Goal: Information Seeking & Learning: Learn about a topic

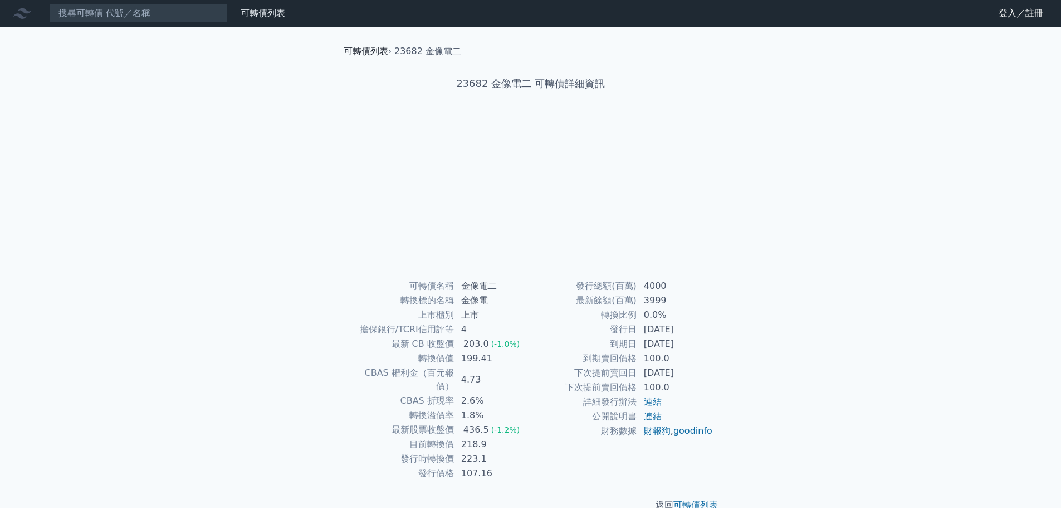
click at [369, 48] on link "可轉債列表" at bounding box center [366, 51] width 45 height 11
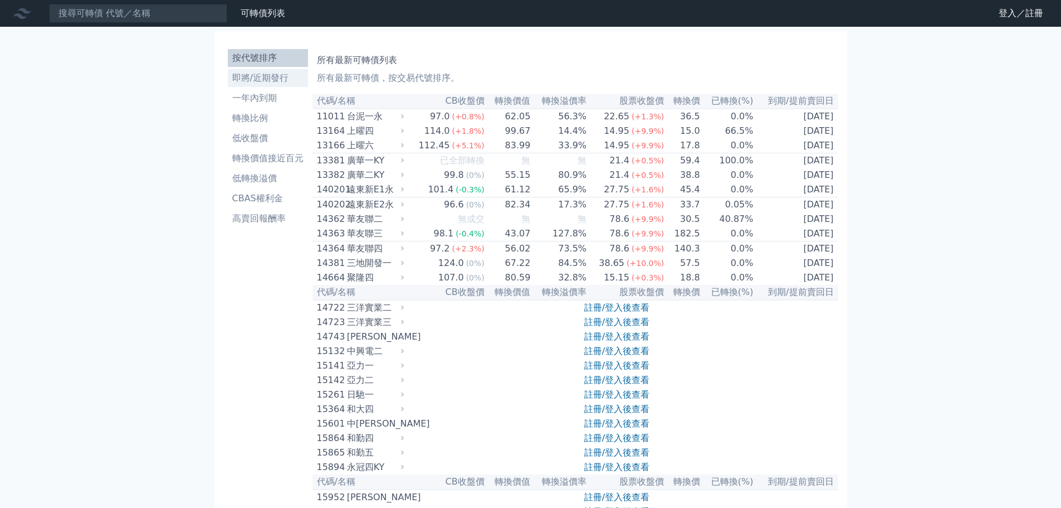
click at [284, 79] on li "即將/近期發行" at bounding box center [268, 77] width 80 height 13
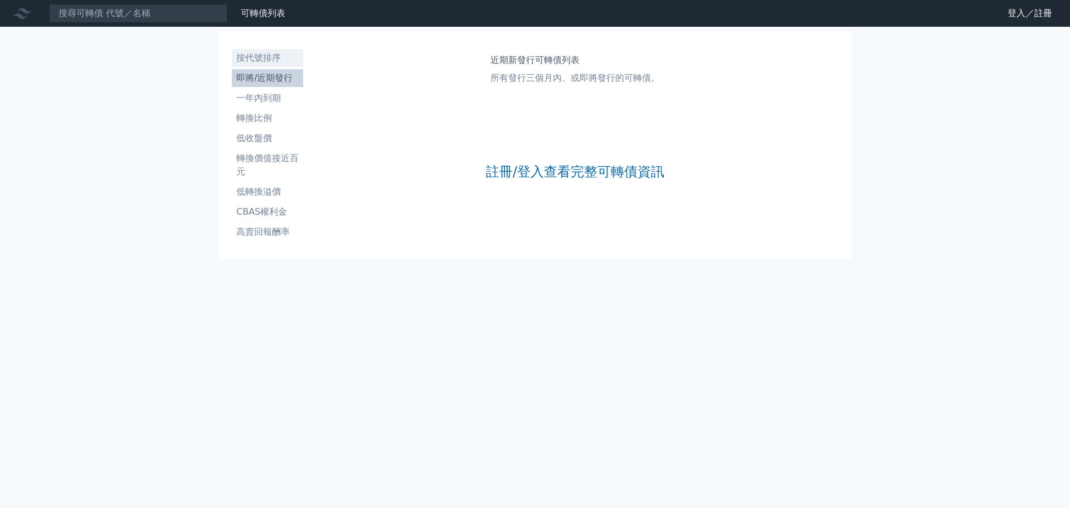
click at [274, 57] on li "按代號排序" at bounding box center [267, 57] width 71 height 13
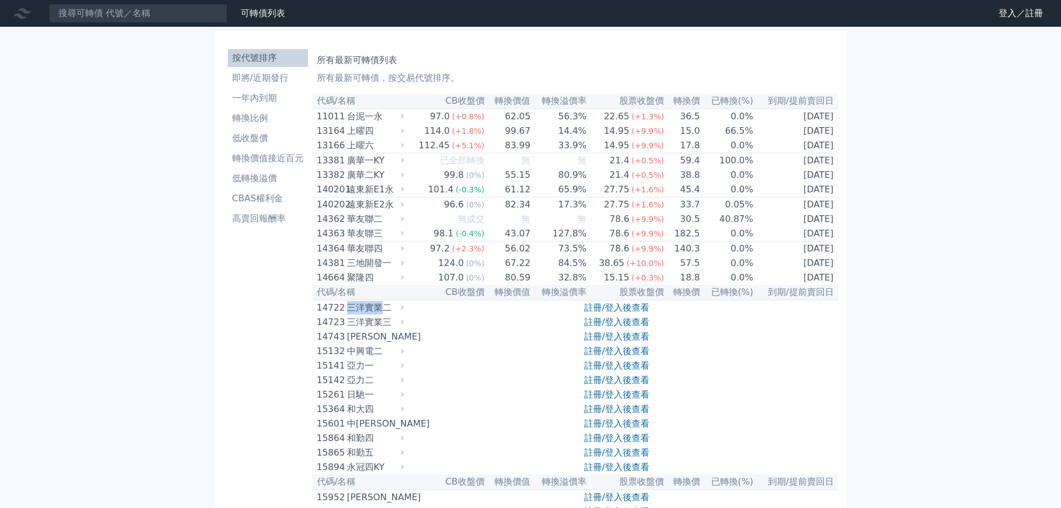
drag, startPoint x: 348, startPoint y: 323, endPoint x: 383, endPoint y: 323, distance: 35.1
click at [383, 314] on div "三洋實業二" at bounding box center [374, 307] width 55 height 13
copy div "三洋實業"
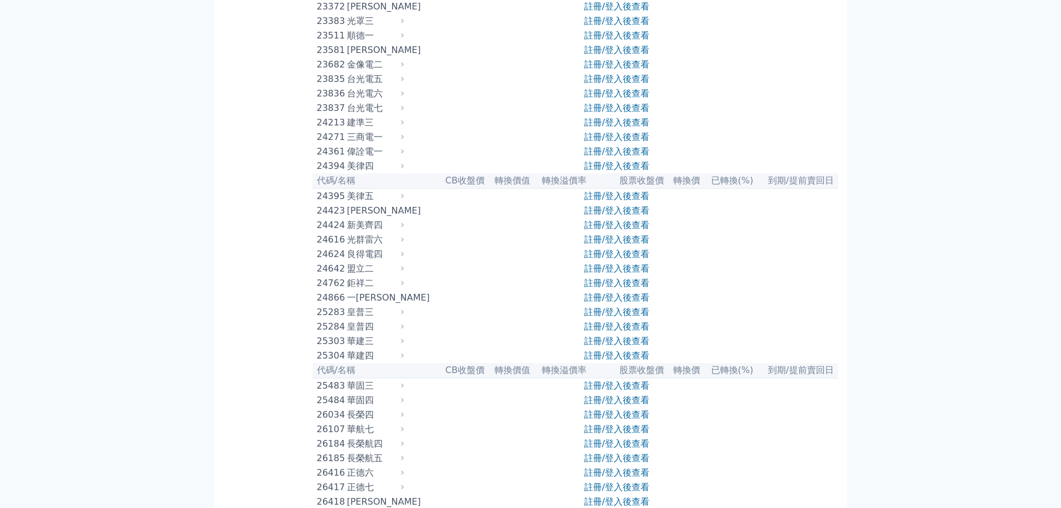
scroll to position [724, 0]
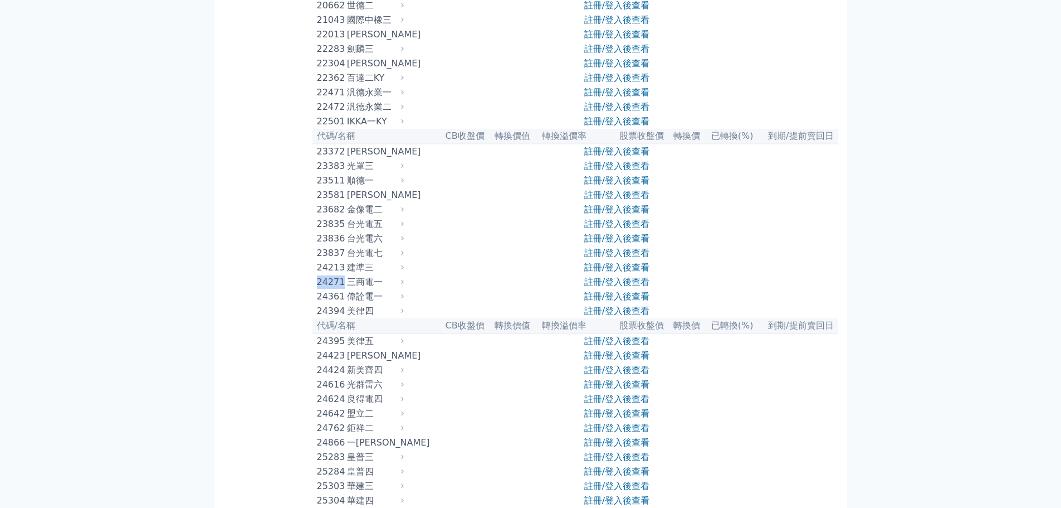
drag, startPoint x: 316, startPoint y: 351, endPoint x: 345, endPoint y: 353, distance: 28.5
click at [344, 289] on div "24271" at bounding box center [330, 281] width 27 height 13
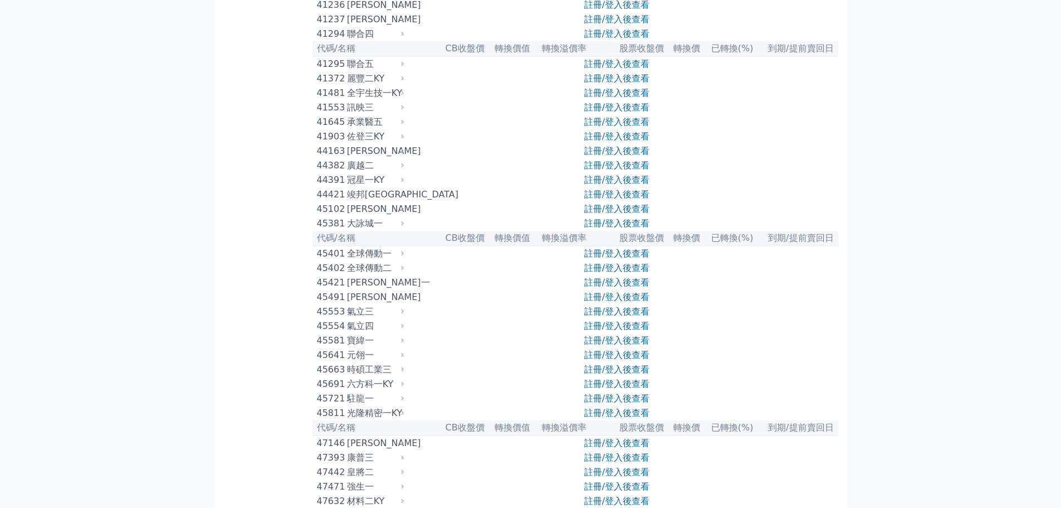
scroll to position [2953, 0]
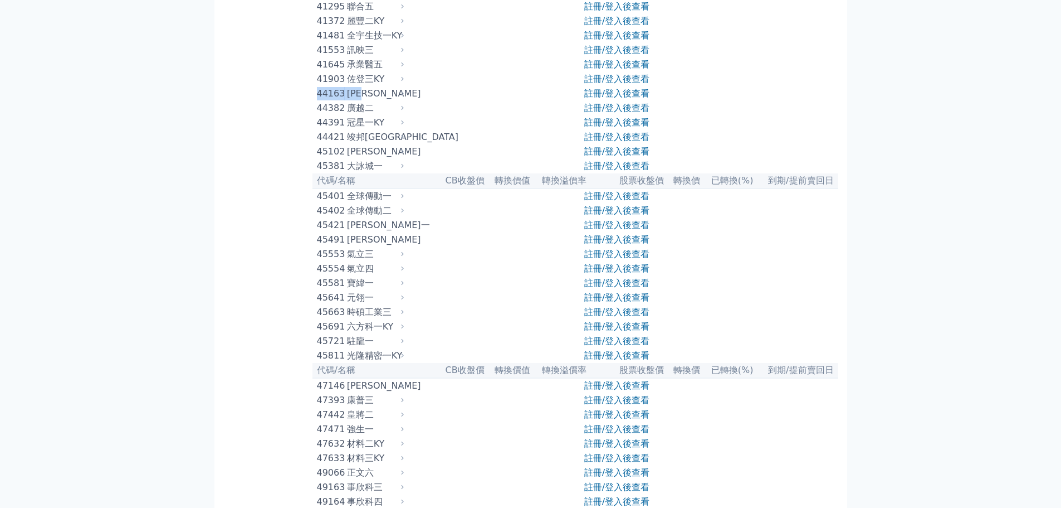
drag, startPoint x: 316, startPoint y: 320, endPoint x: 372, endPoint y: 318, distance: 55.2
click at [372, 100] on div "44163 [PERSON_NAME]" at bounding box center [358, 93] width 82 height 13
click at [253, 364] on div "按代號排序 即將/近期發行 一年內到期 轉換比例 低收盤價 轉換價值接近百元 低轉換溢價 CBAS權利金 高賣回報酬率" at bounding box center [267, 300] width 89 height 6419
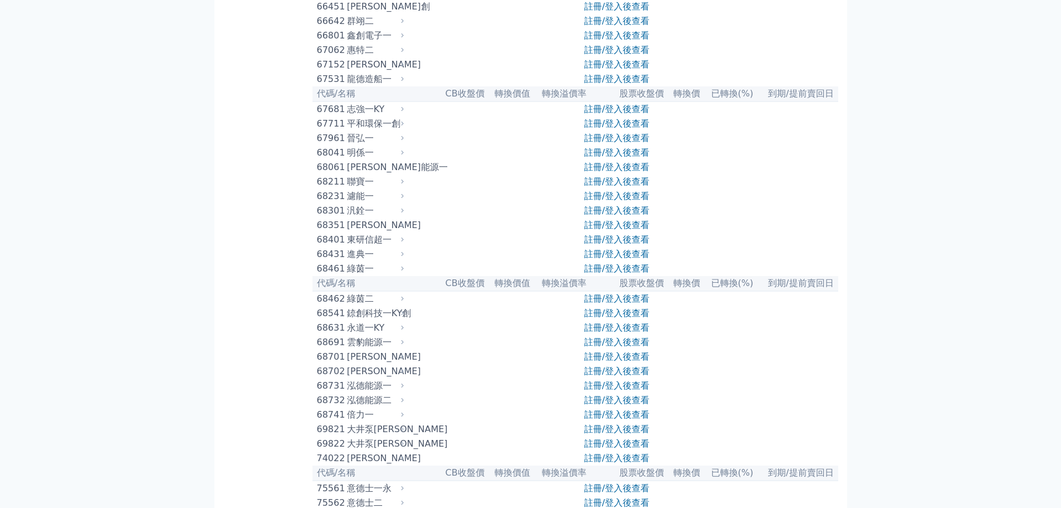
scroll to position [4678, 0]
